Goal: Task Accomplishment & Management: Manage account settings

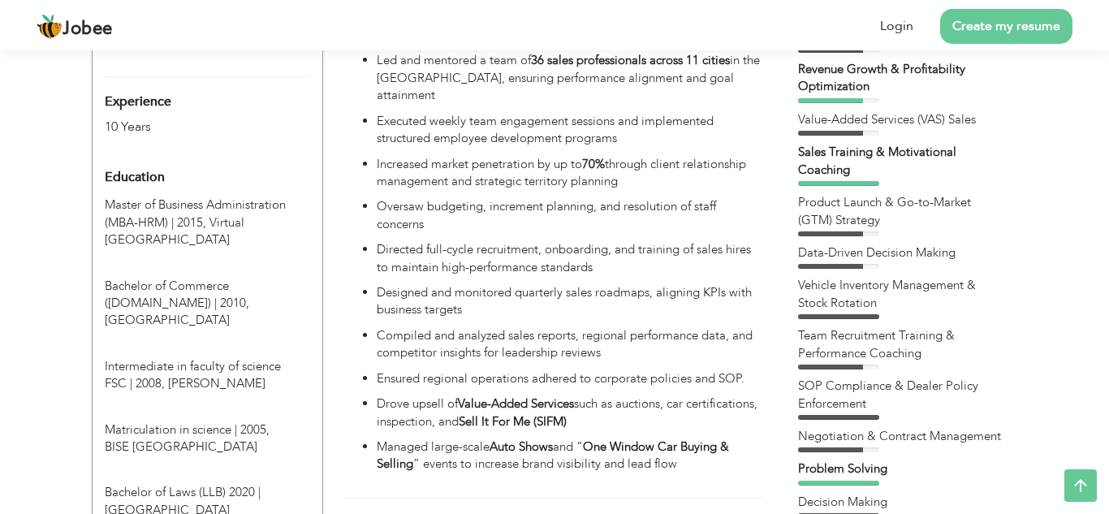
scroll to position [355, 0]
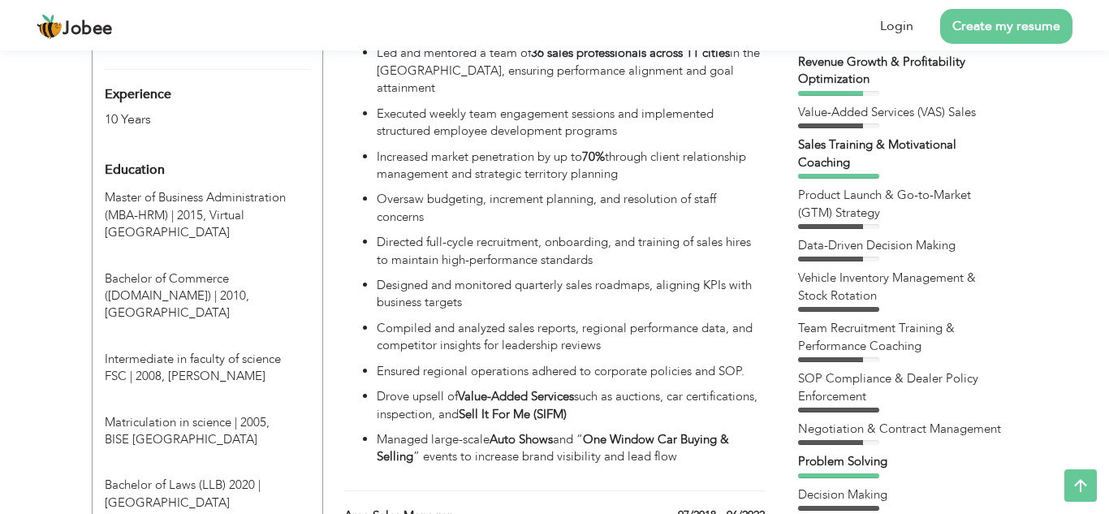
click at [254, 202] on div "Master of Business Administration (MBA-HRM) | 2015, Virtual University of Pakis…" at bounding box center [198, 215] width 210 height 52
click at [169, 153] on div "Education" at bounding box center [189, 169] width 192 height 32
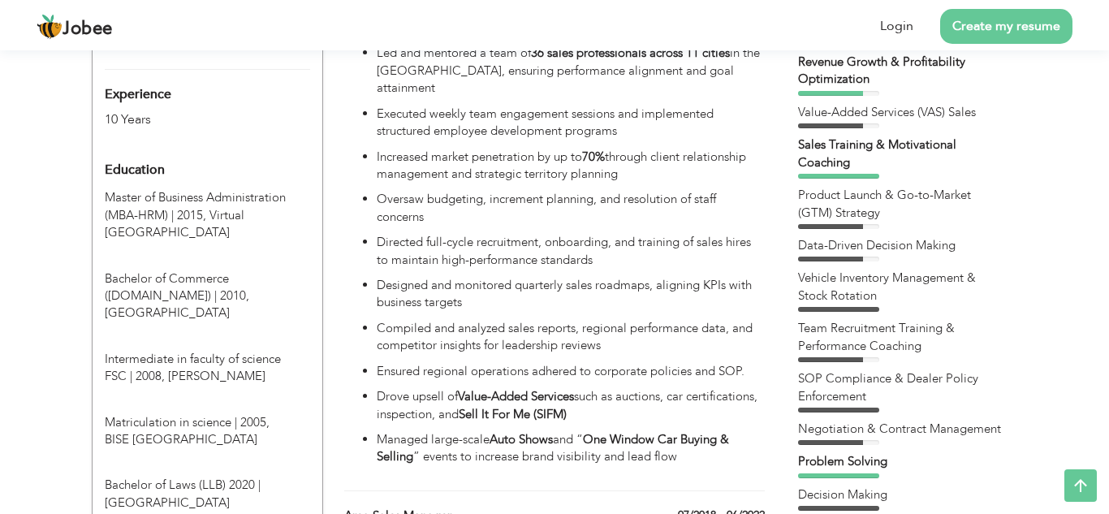
click at [169, 153] on div "Education" at bounding box center [189, 169] width 192 height 32
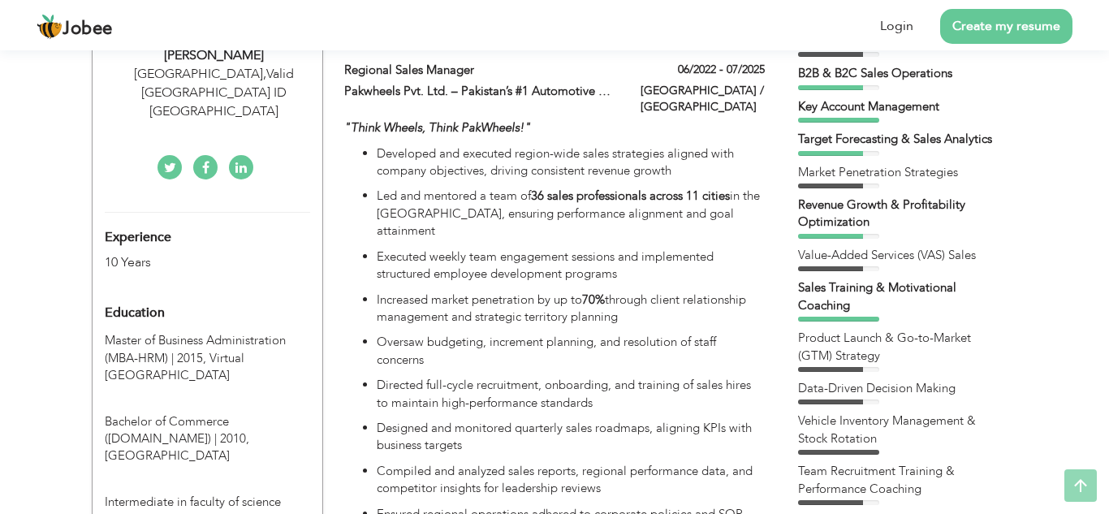
scroll to position [227, 0]
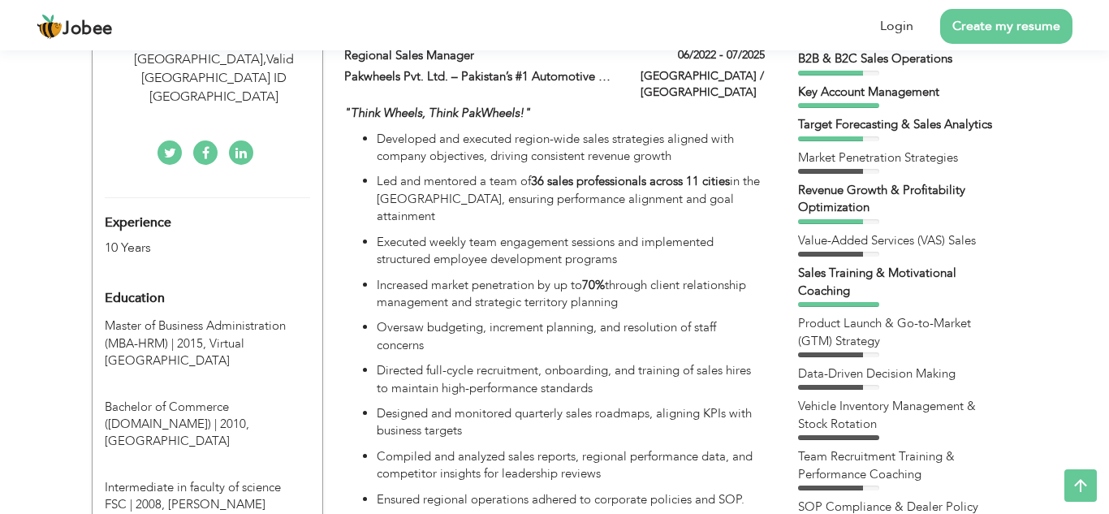
click at [660, 277] on p "Increased market penetration by up to 70% through client relationship managemen…" at bounding box center [571, 294] width 388 height 35
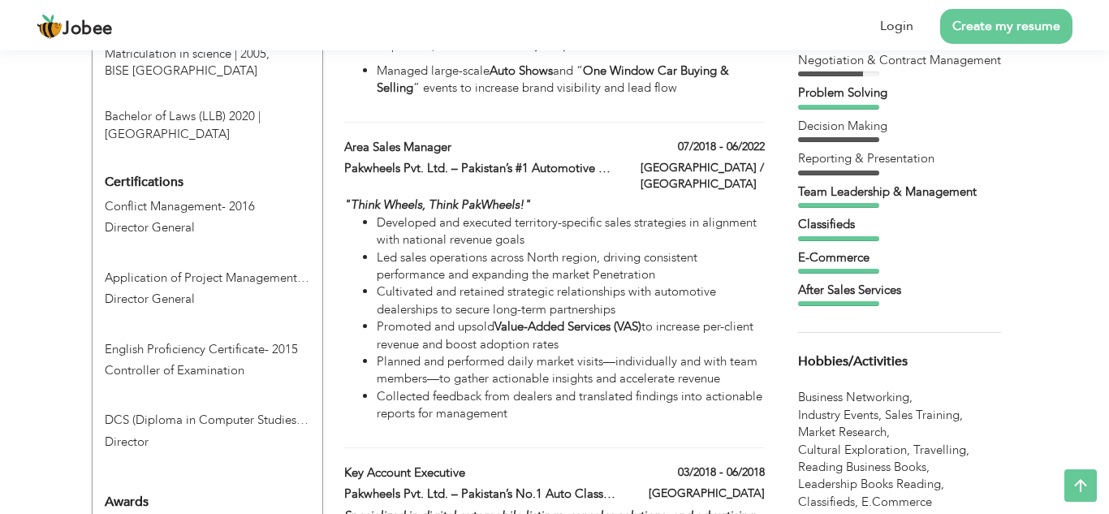
scroll to position [738, 0]
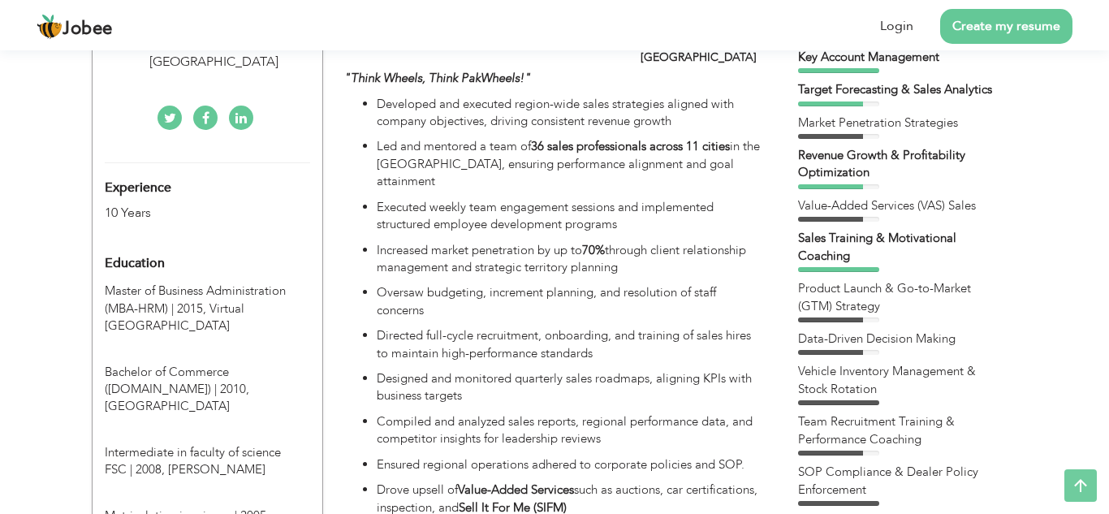
scroll to position [264, 0]
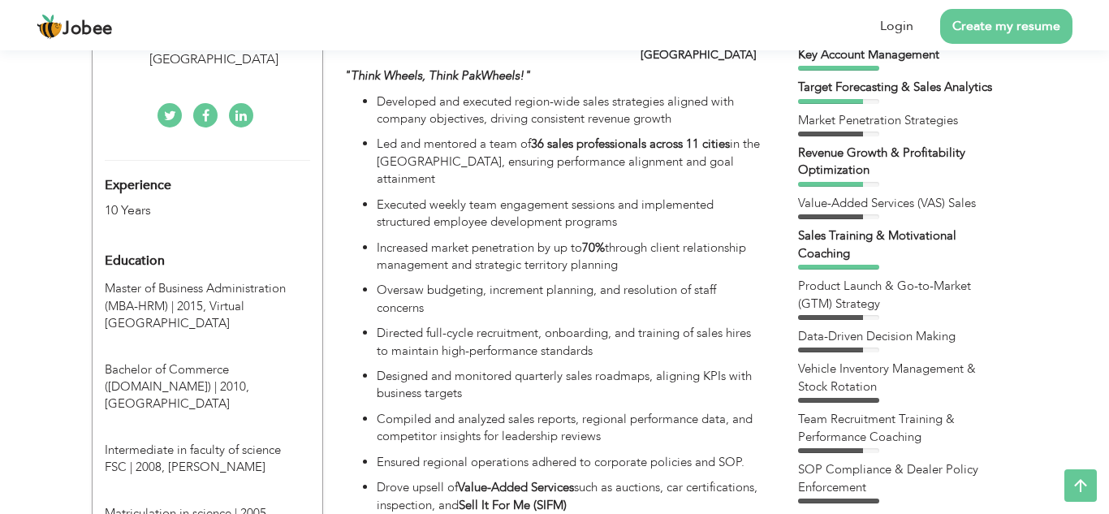
click at [207, 280] on span "Master of Business Administration (MBA-HRM) | 2015," at bounding box center [195, 296] width 181 height 33
click at [255, 244] on div "Education" at bounding box center [189, 260] width 192 height 32
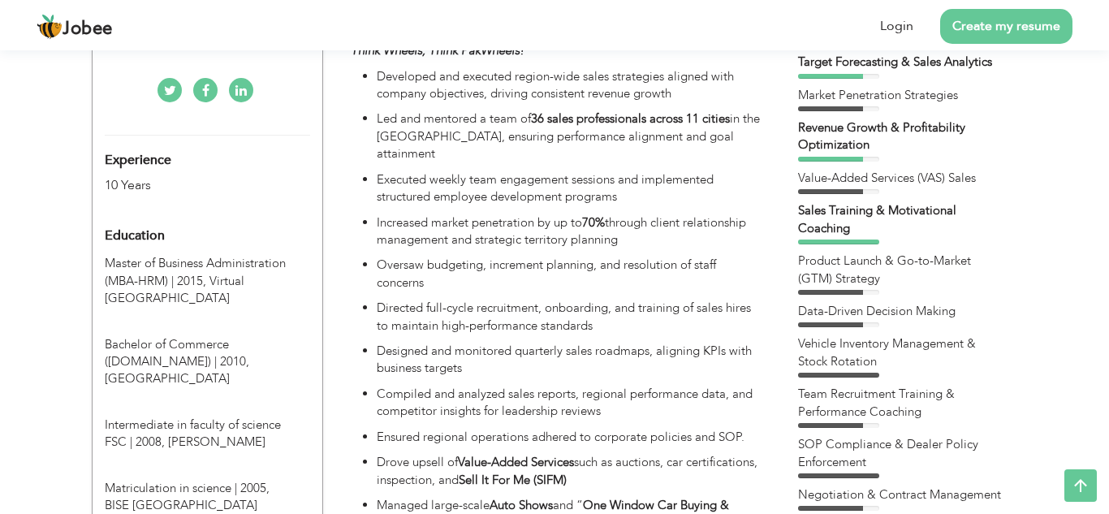
scroll to position [300, 0]
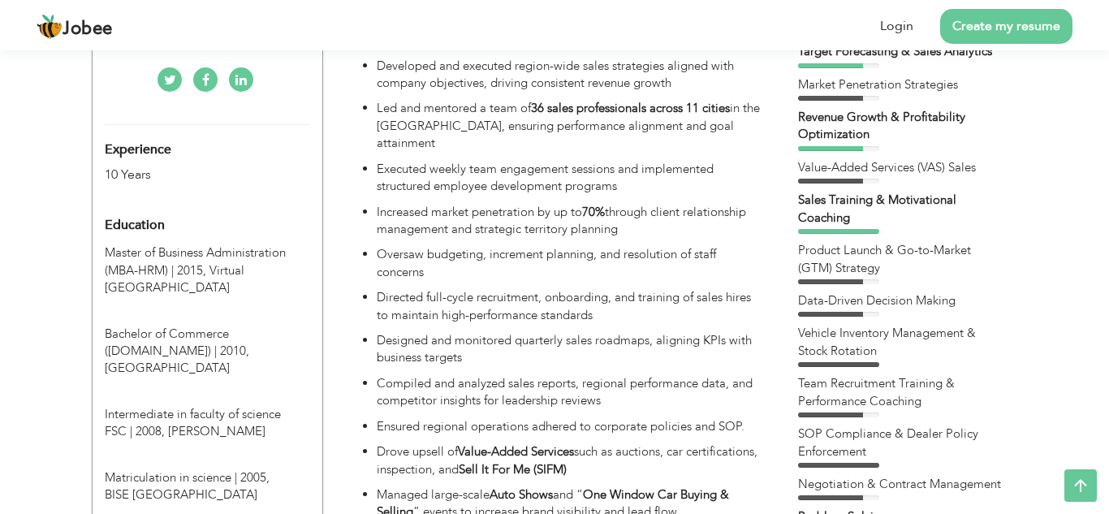
click at [214, 262] on span "Virtual [GEOGRAPHIC_DATA]" at bounding box center [175, 278] width 140 height 33
click at [110, 218] on span "Education" at bounding box center [135, 225] width 60 height 15
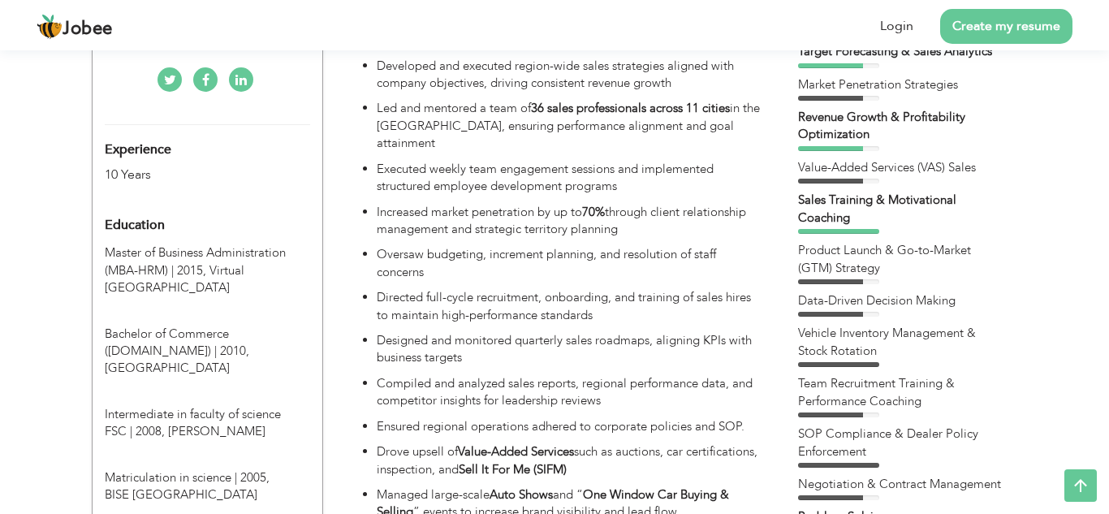
click at [110, 218] on span "Education" at bounding box center [135, 225] width 60 height 15
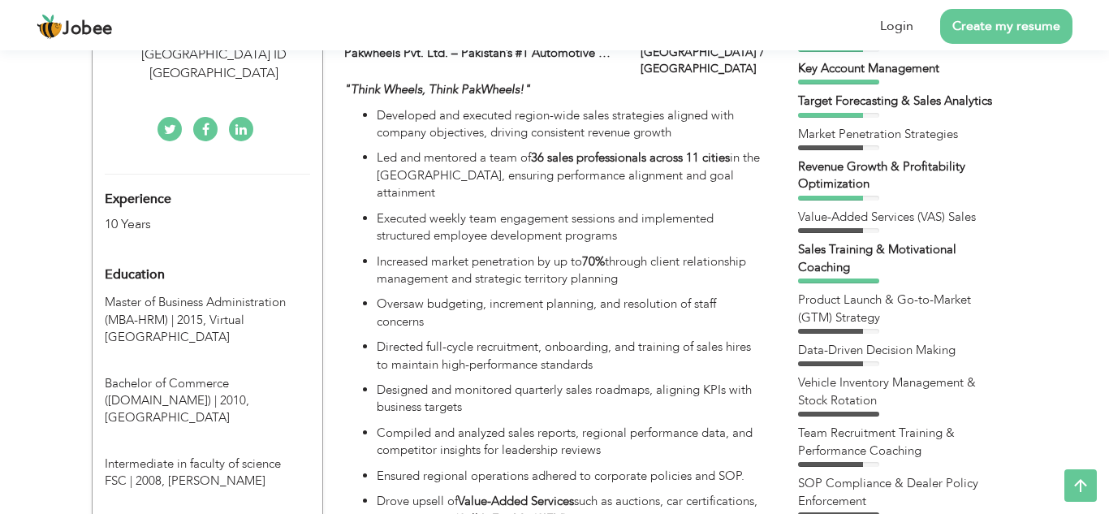
scroll to position [244, 0]
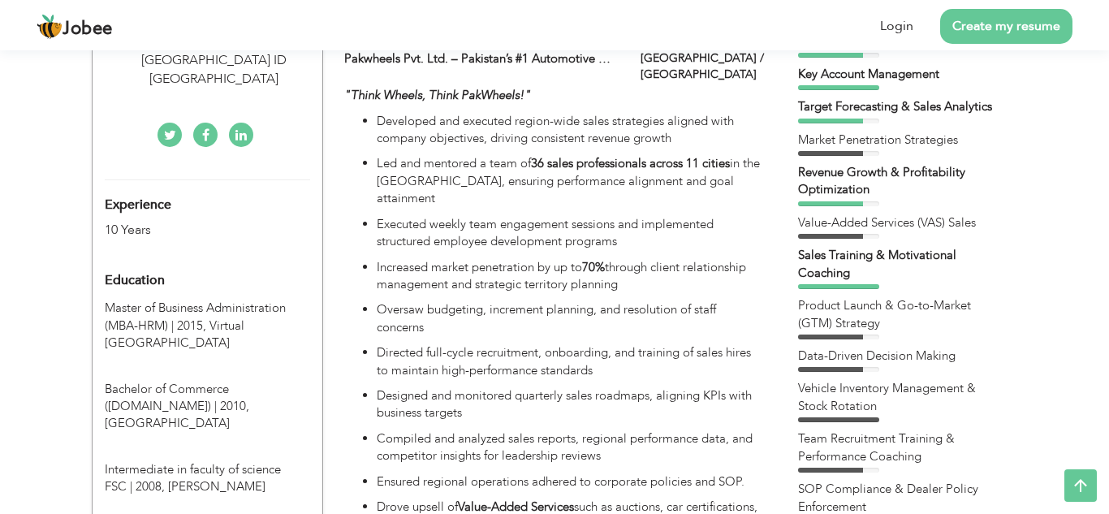
click at [448, 127] on p "Developed and executed region-wide sales strategies aligned with company object…" at bounding box center [571, 130] width 388 height 35
click at [477, 193] on ul "Developed and executed region-wide sales strategies aligned with company object…" at bounding box center [554, 345] width 421 height 464
click at [909, 28] on link "Login" at bounding box center [896, 26] width 33 height 19
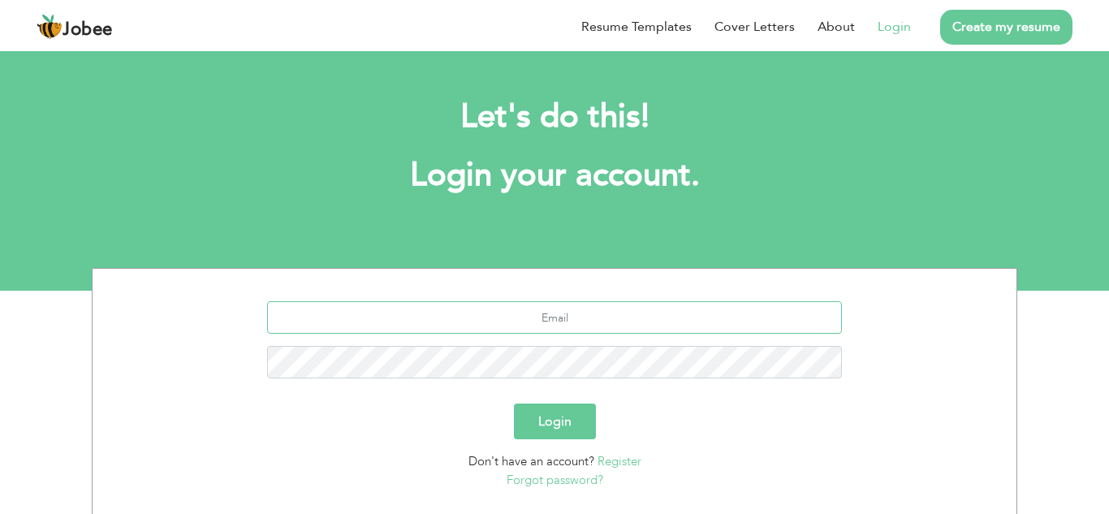
click at [560, 311] on input "text" at bounding box center [555, 317] width 576 height 32
type input "[EMAIL_ADDRESS][DOMAIN_NAME]"
click at [555, 417] on button "Login" at bounding box center [555, 422] width 82 height 36
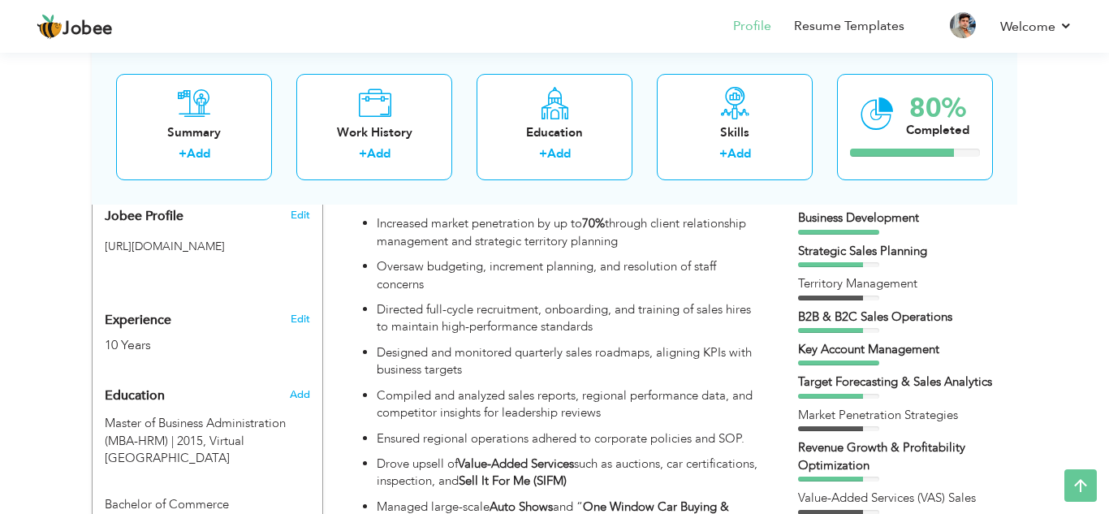
scroll to position [587, 0]
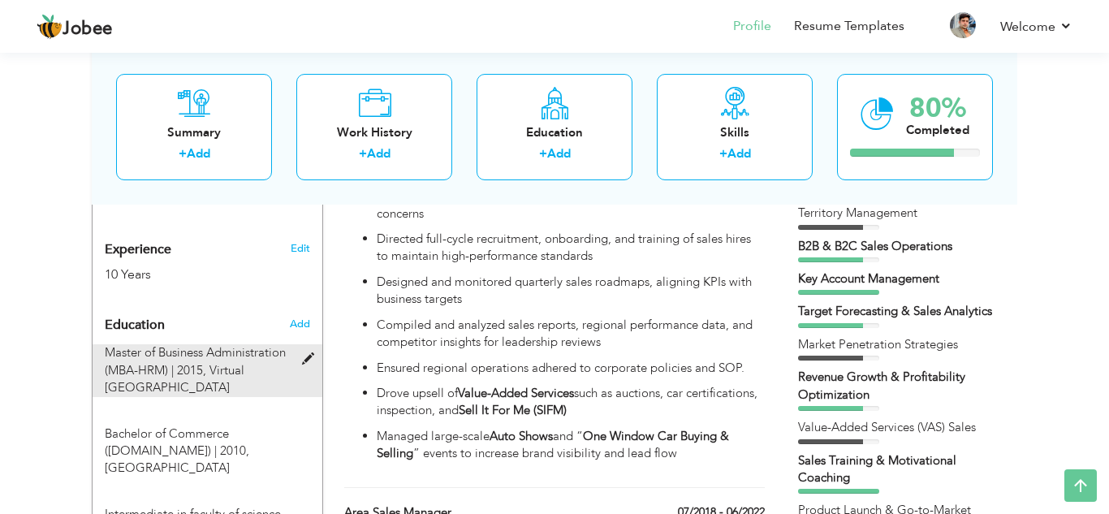
click at [232, 362] on span "Virtual [GEOGRAPHIC_DATA]" at bounding box center [175, 378] width 140 height 33
type input "Master of Business Administration (MBA-HRM)"
type input "2015"
type input "Virtual [GEOGRAPHIC_DATA]"
radio input "true"
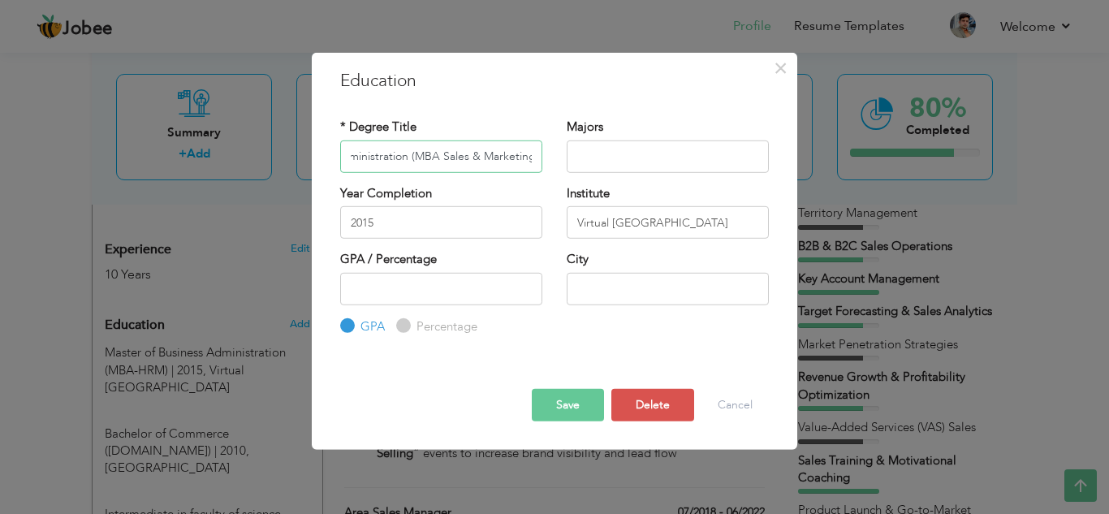
scroll to position [0, 118]
type input "Master of Business Administration (MBA Sales & Marketing)"
click at [573, 408] on button "Save" at bounding box center [568, 405] width 72 height 32
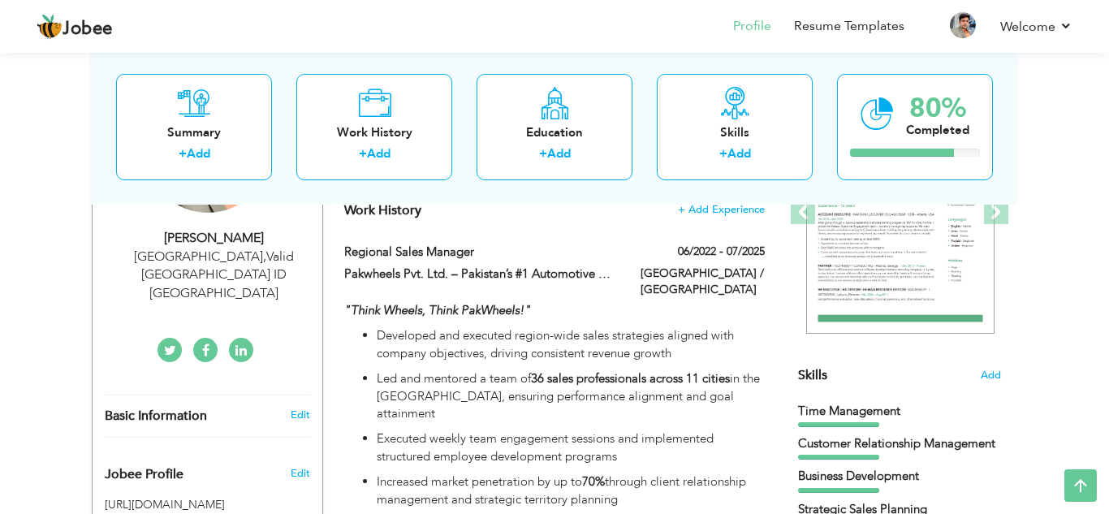
scroll to position [259, 0]
click at [990, 375] on span "Add" at bounding box center [990, 374] width 21 height 15
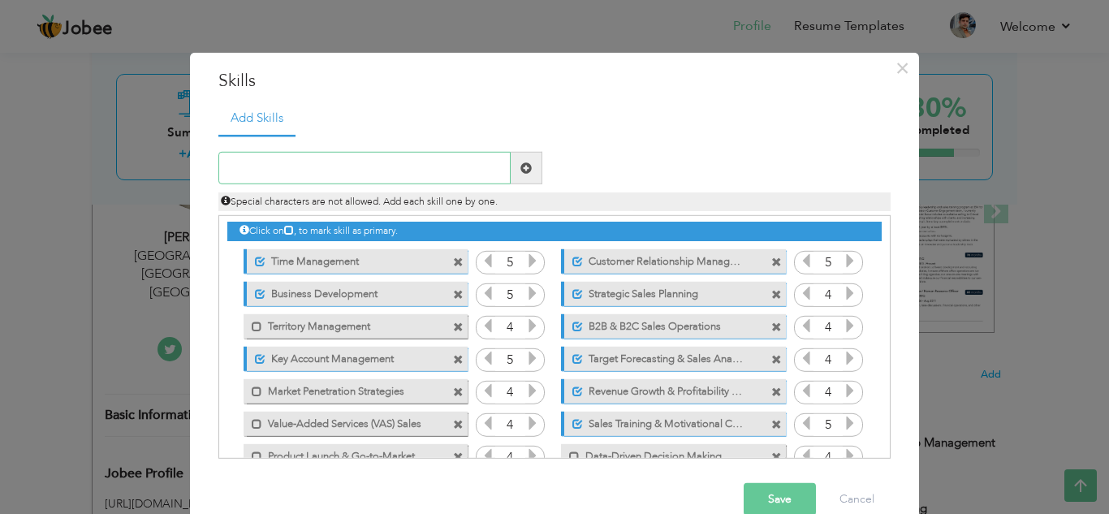
scroll to position [0, 0]
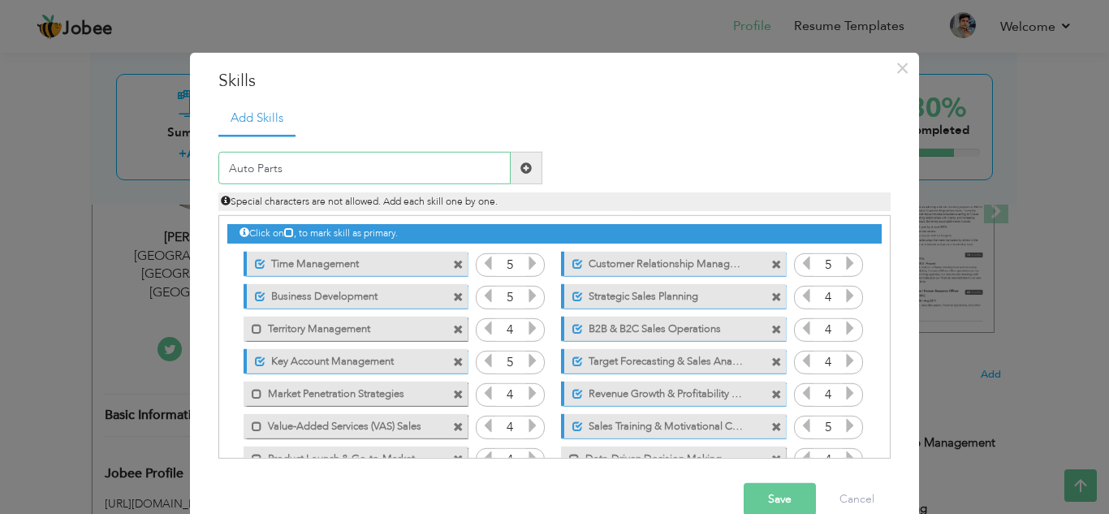
type input "Auto Parts"
click at [527, 173] on span at bounding box center [526, 167] width 11 height 11
click at [790, 508] on button "Save" at bounding box center [780, 499] width 72 height 32
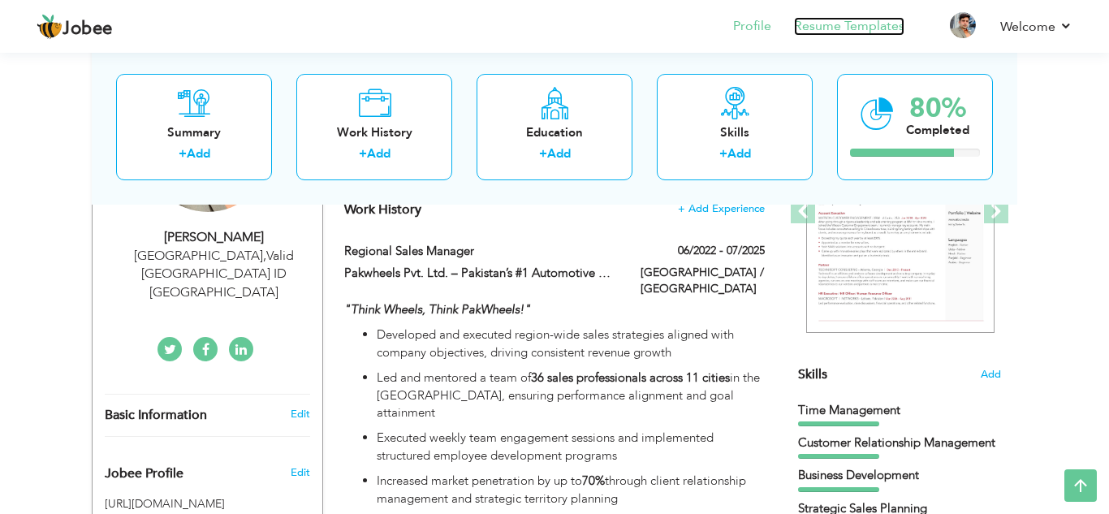
click at [858, 34] on link "Resume Templates" at bounding box center [849, 26] width 110 height 19
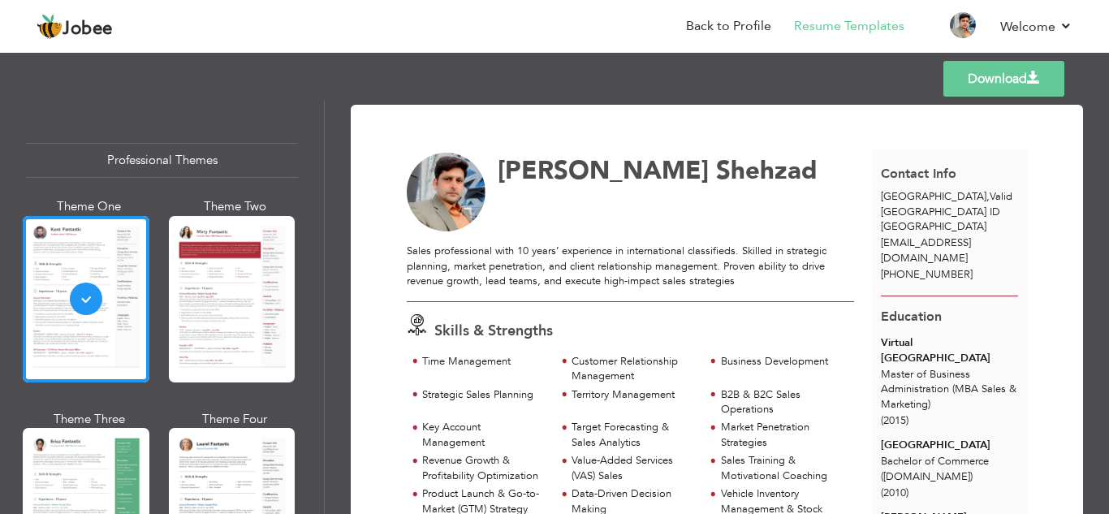
click at [1002, 87] on link "Download" at bounding box center [1004, 79] width 121 height 36
